Goal: Navigation & Orientation: Find specific page/section

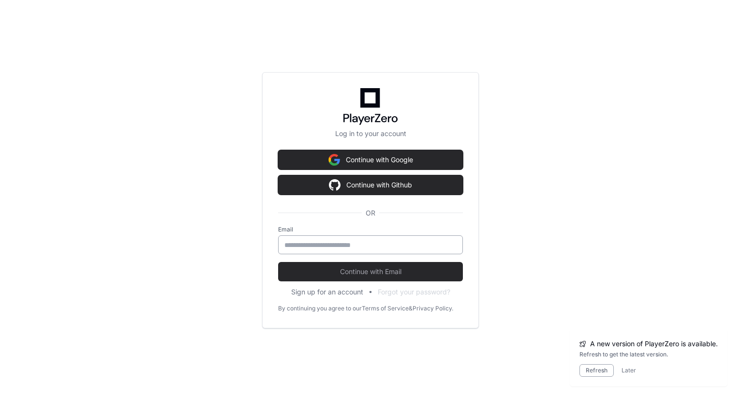
click at [380, 244] on input "email" at bounding box center [371, 245] width 172 height 10
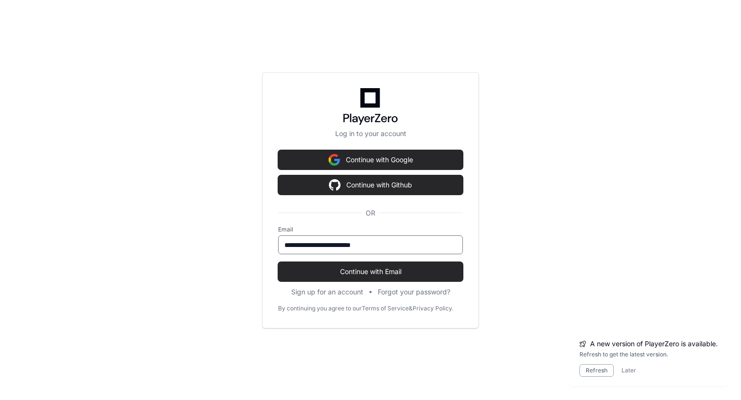
type input "**********"
click at [278, 262] on button "Continue with Email" at bounding box center [370, 271] width 185 height 19
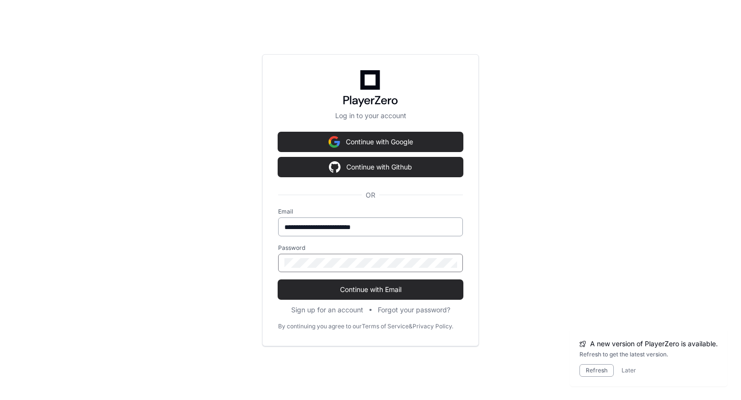
click at [278, 280] on button "Continue with Email" at bounding box center [370, 289] width 185 height 19
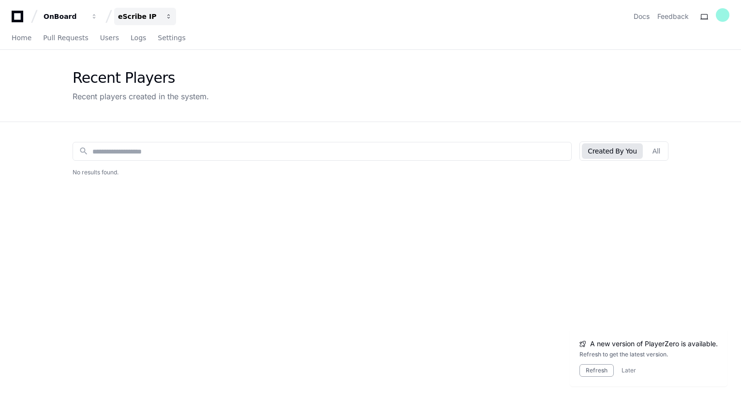
click at [145, 9] on button "eScribe IP" at bounding box center [145, 16] width 62 height 17
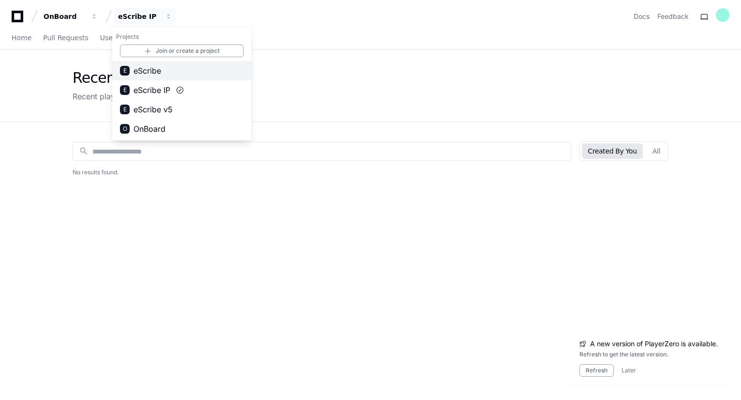
click at [161, 70] on span "eScribe" at bounding box center [148, 71] width 28 height 12
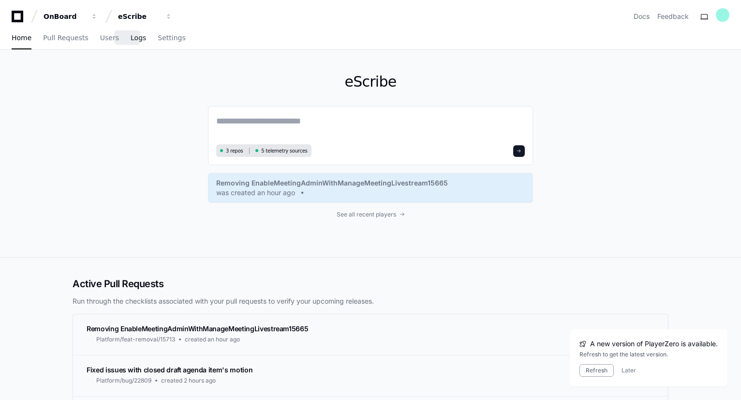
click at [131, 35] on span "Logs" at bounding box center [138, 38] width 15 height 6
